Goal: Check status: Check status

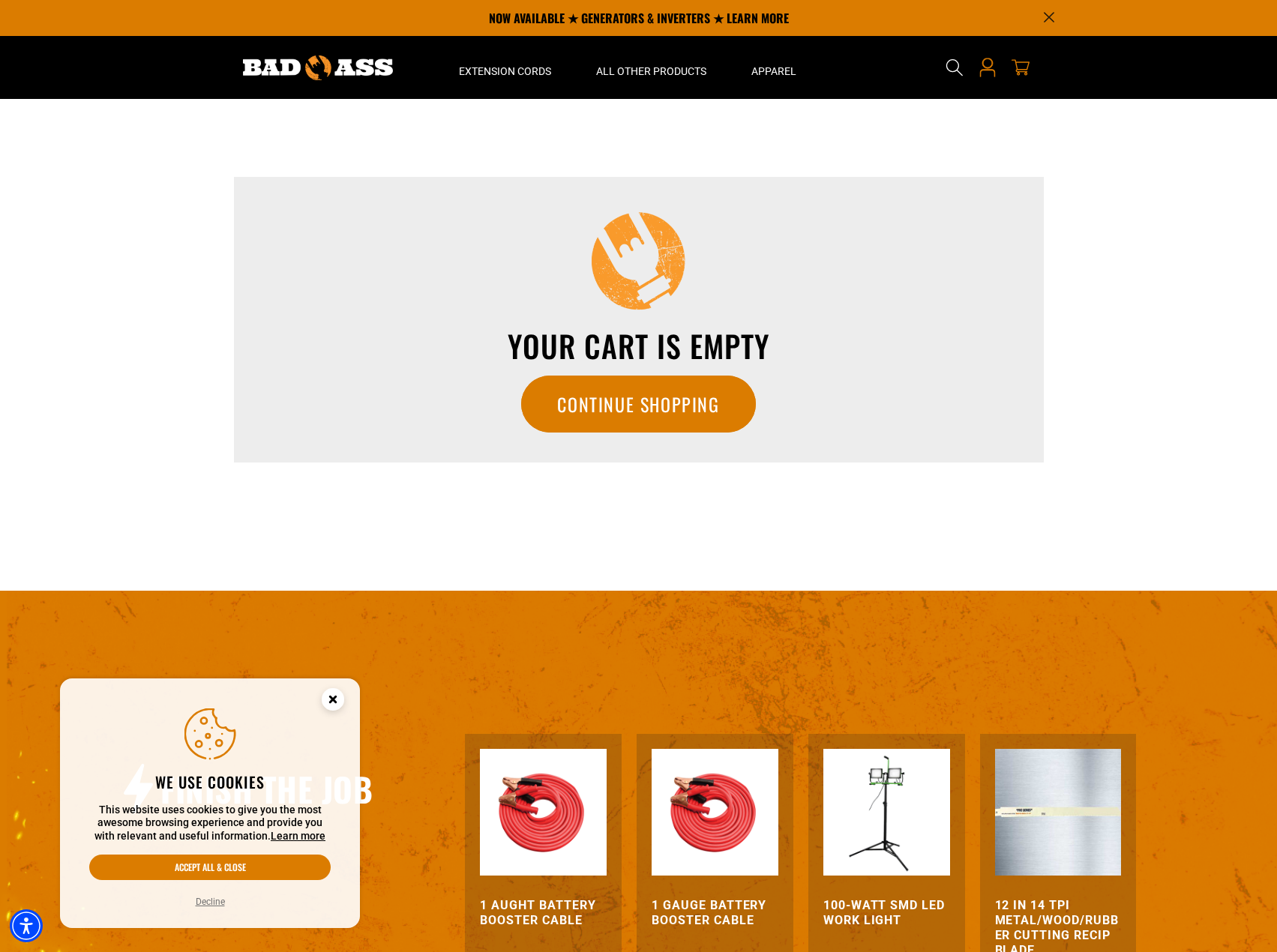
click at [988, 71] on icon at bounding box center [987, 68] width 20 height 20
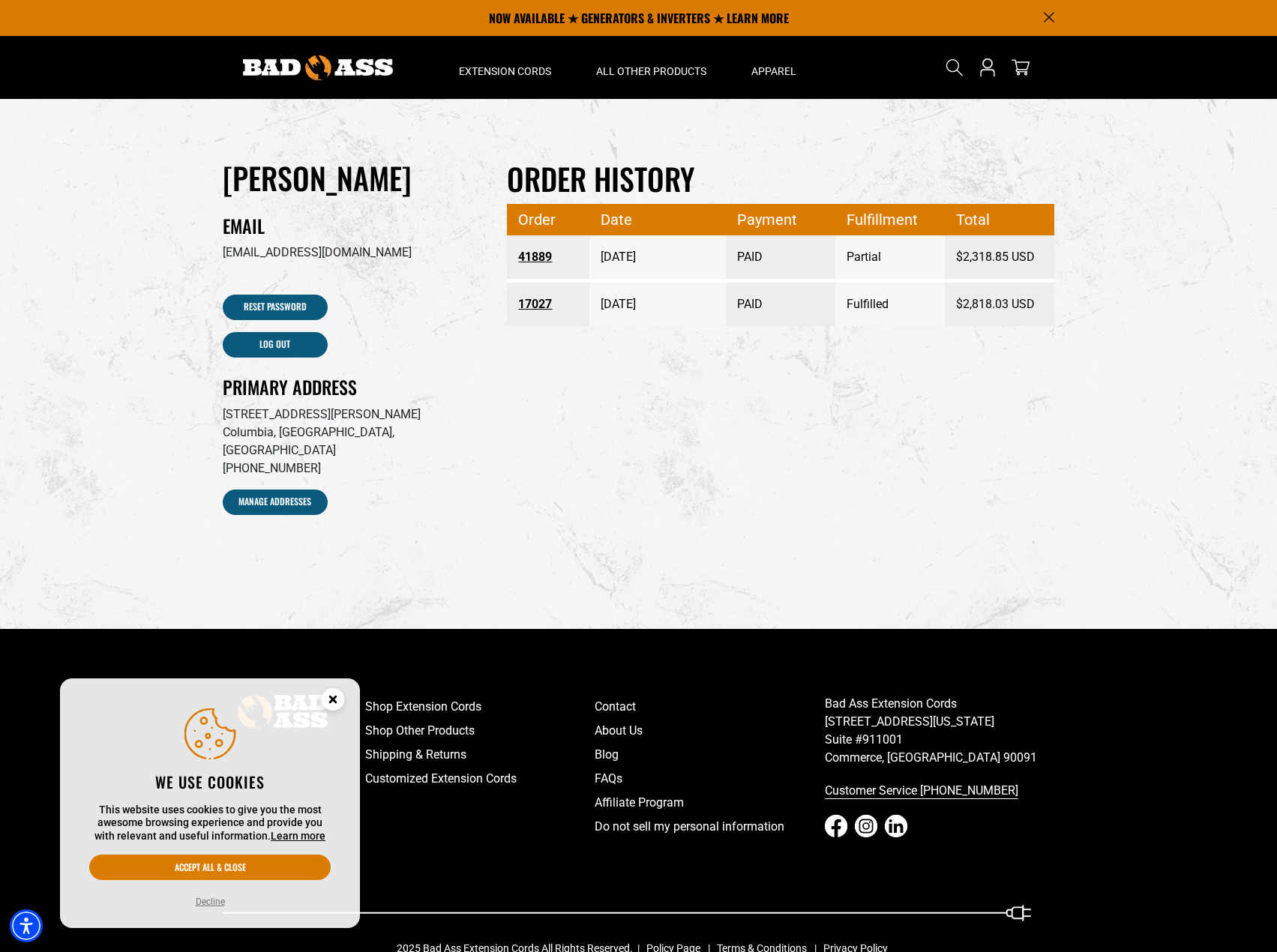
click at [714, 404] on div "Order history Order Date Payment Fulfillment Total 41889 [DATE] PAID Partial $2…" at bounding box center [780, 346] width 569 height 374
click at [536, 257] on link "41889" at bounding box center [548, 257] width 60 height 27
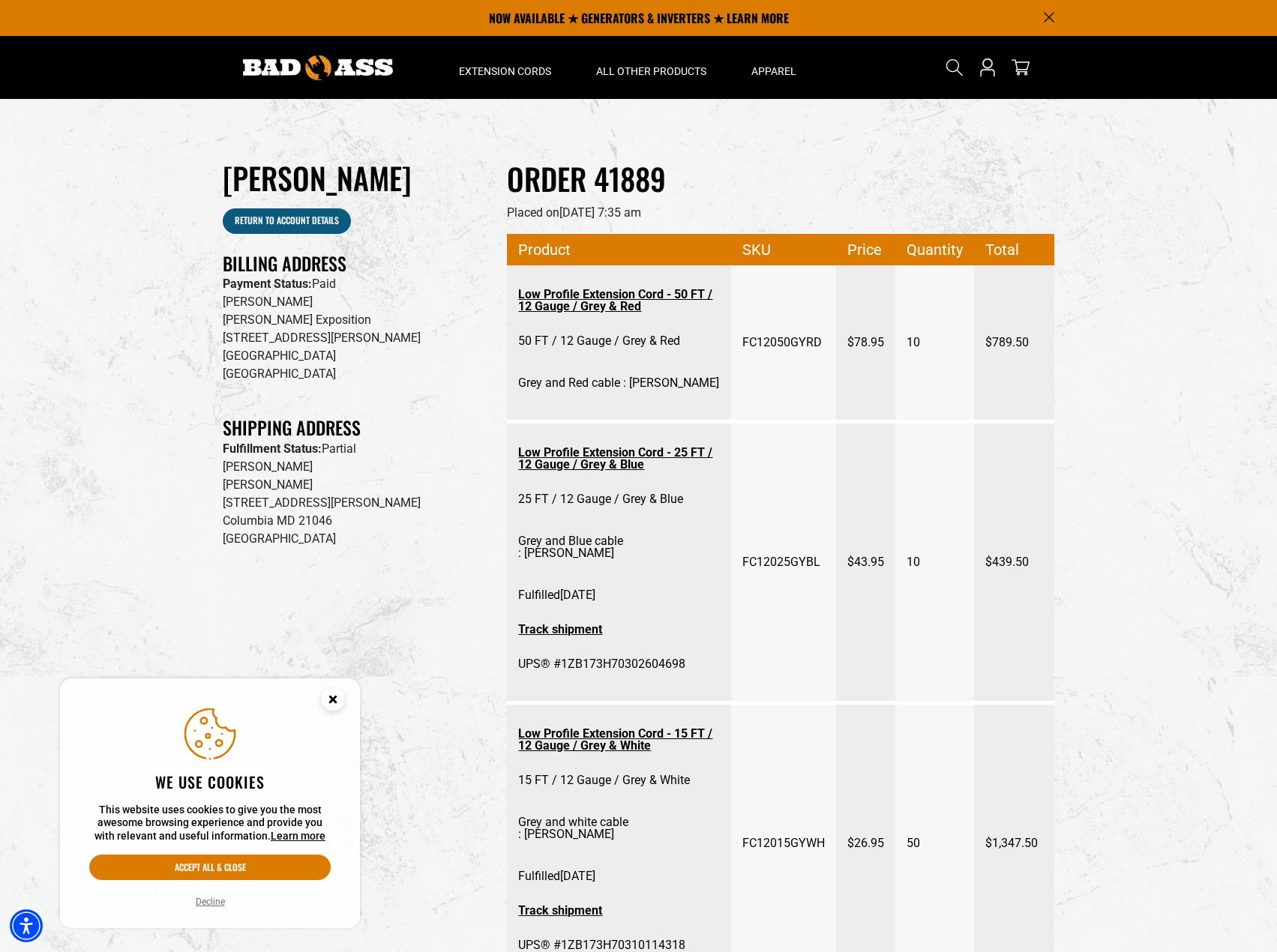
click at [338, 696] on circle "Close this option" at bounding box center [333, 699] width 23 height 23
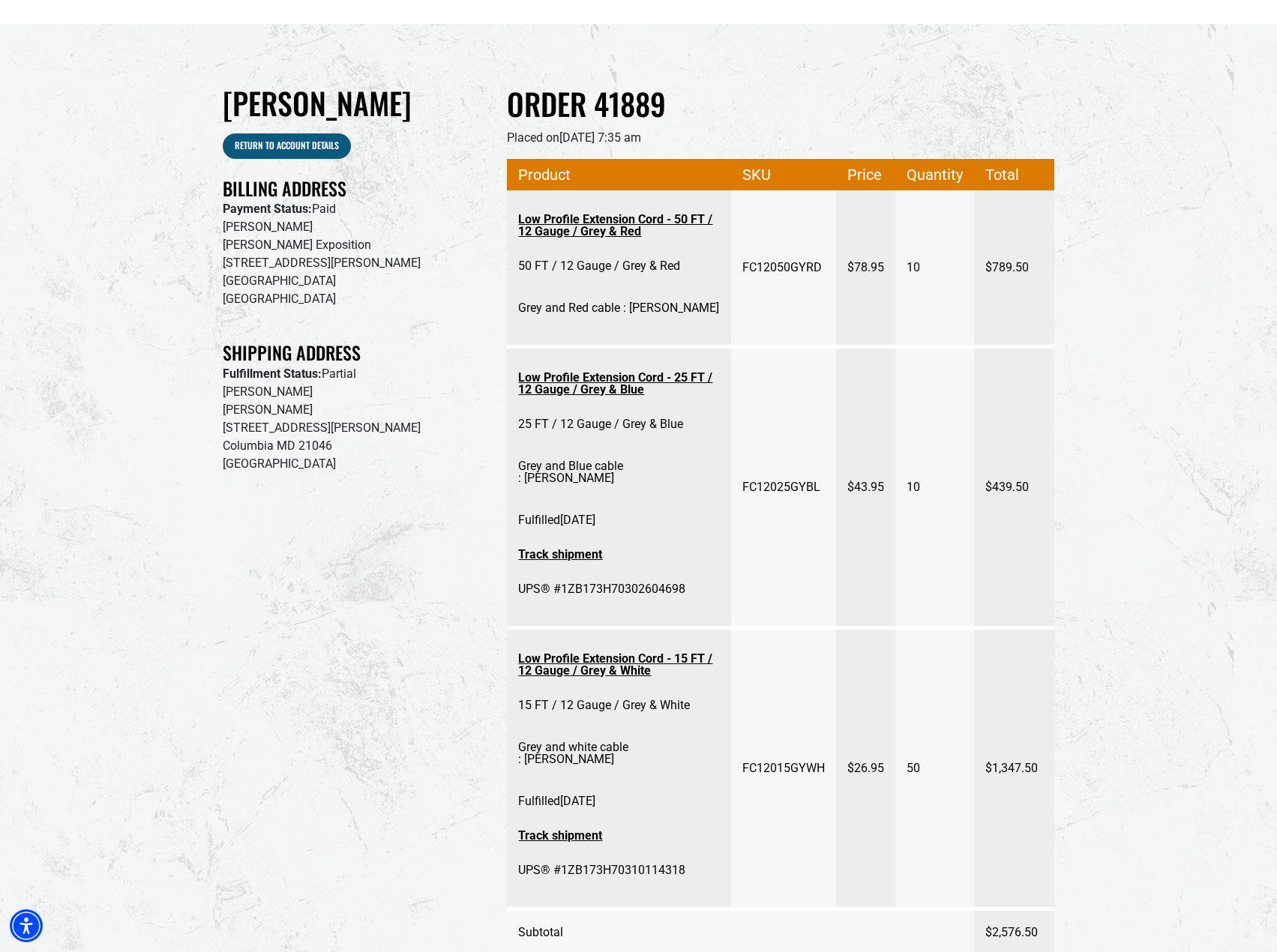
scroll to position [150, 0]
